Goal: Find specific page/section: Find specific page/section

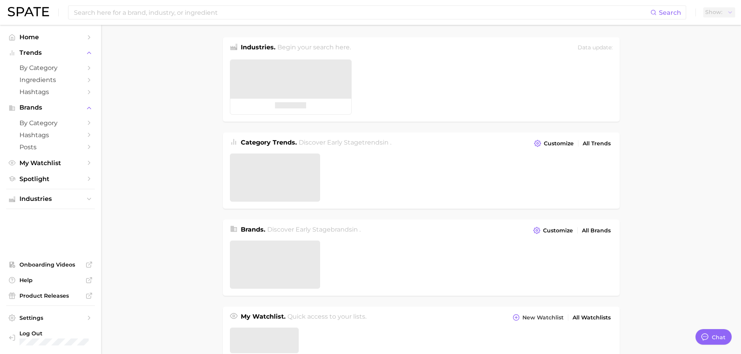
type textarea "x"
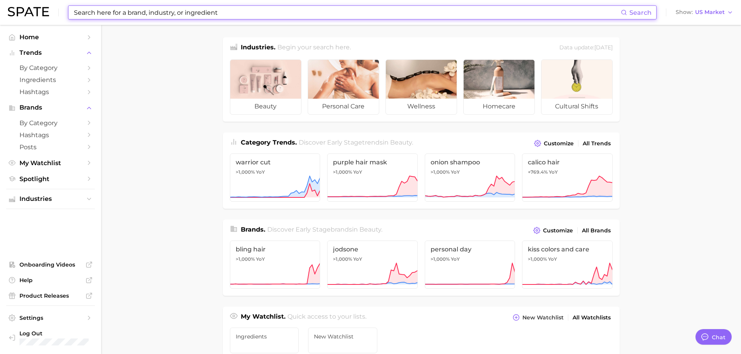
click at [215, 8] on input at bounding box center [347, 12] width 548 height 13
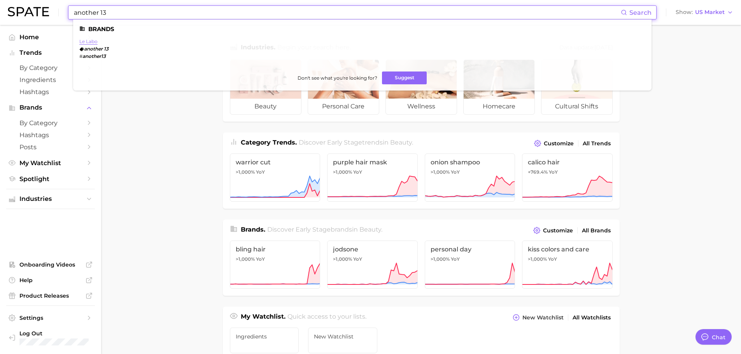
type input "another 13"
click at [84, 39] on link "le labo" at bounding box center [88, 42] width 18 height 6
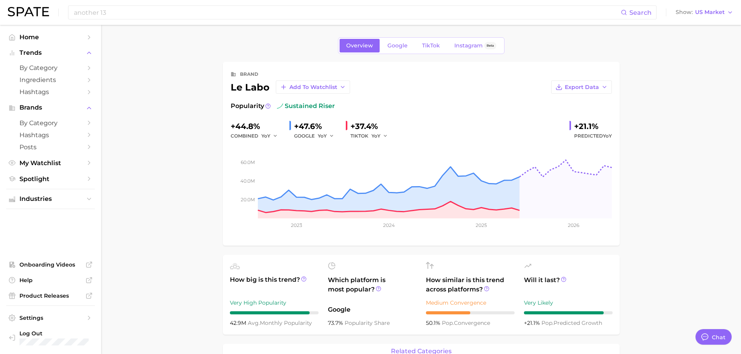
type textarea "x"
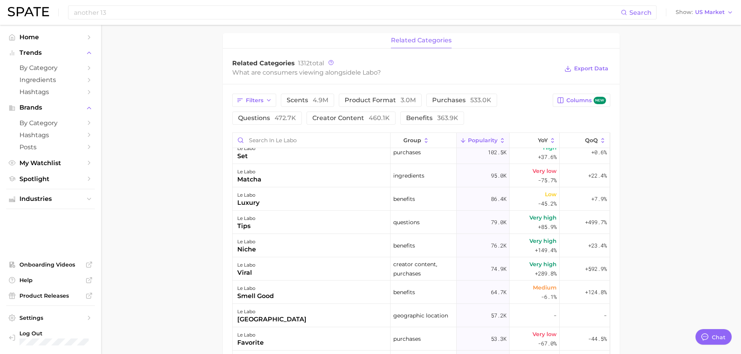
scroll to position [350, 0]
